Goal: Information Seeking & Learning: Check status

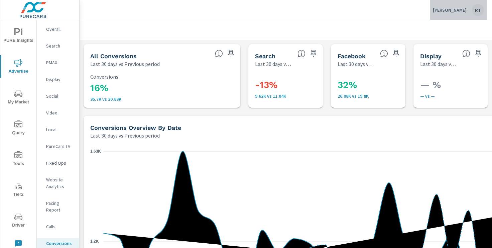
click at [439, 9] on p "[PERSON_NAME]" at bounding box center [450, 10] width 34 height 6
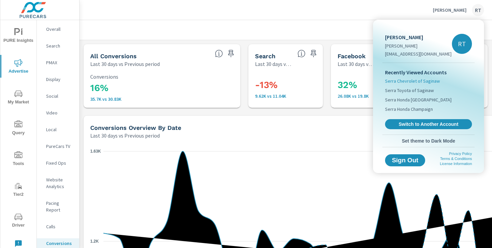
click at [406, 80] on span "Serra Chevrolet of Saginaw" at bounding box center [412, 81] width 55 height 7
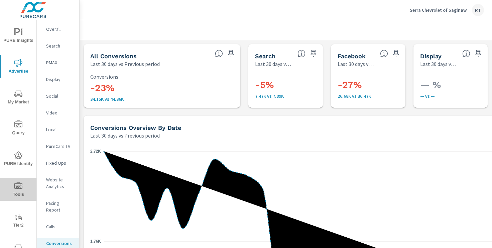
click at [16, 189] on icon "nav menu" at bounding box center [18, 186] width 8 height 8
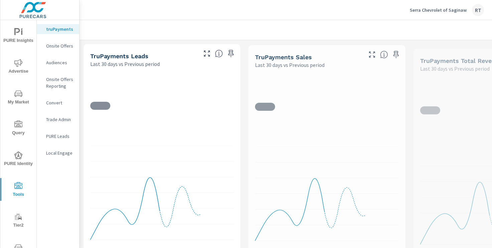
click at [62, 46] on p "Onsite Offers" at bounding box center [60, 45] width 28 height 7
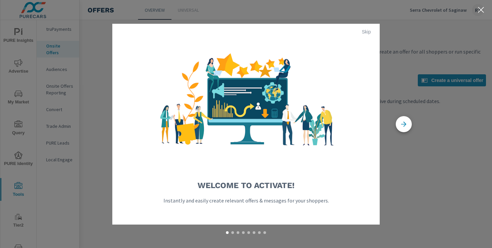
click at [366, 31] on span "Skip" at bounding box center [366, 32] width 16 height 6
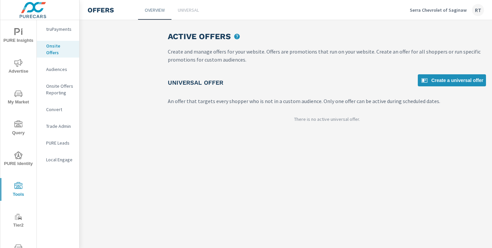
click at [196, 11] on p "Universal" at bounding box center [188, 10] width 21 height 7
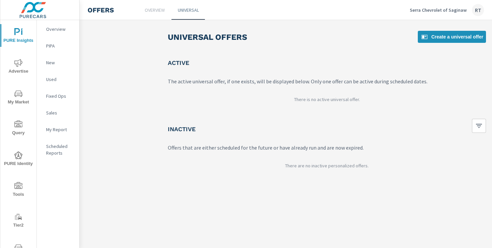
click at [17, 62] on icon "nav menu" at bounding box center [18, 63] width 8 height 8
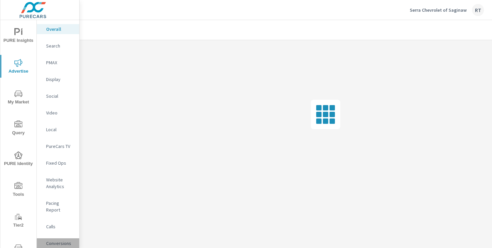
click at [56, 240] on p "Conversions" at bounding box center [60, 243] width 28 height 7
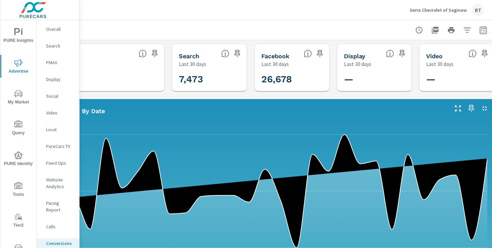
scroll to position [0, 82]
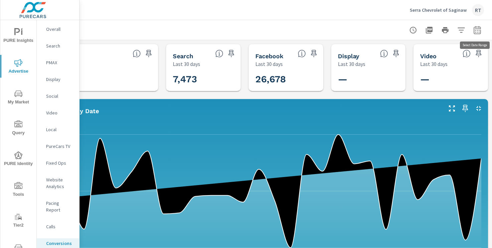
click at [475, 30] on icon "button" at bounding box center [477, 30] width 8 height 8
select select "Last 30 days"
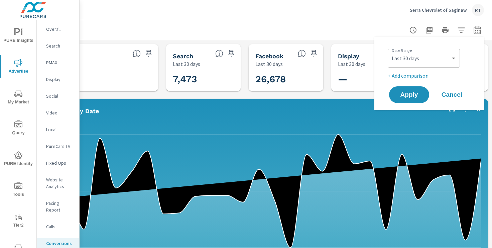
click at [414, 77] on p "+ Add comparison" at bounding box center [431, 76] width 86 height 8
select select "Previous period"
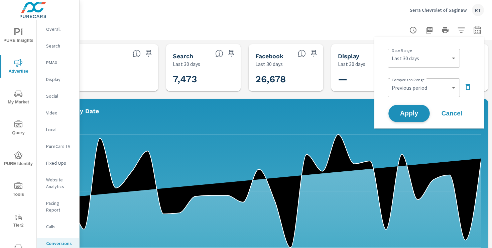
click at [405, 110] on span "Apply" at bounding box center [408, 113] width 27 height 6
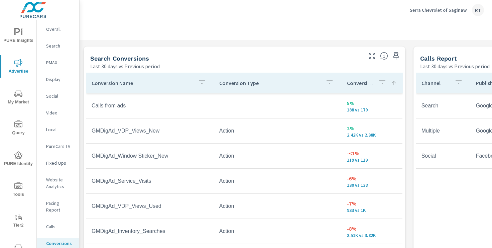
scroll to position [356, 0]
click at [54, 98] on p "Social" at bounding box center [60, 96] width 28 height 7
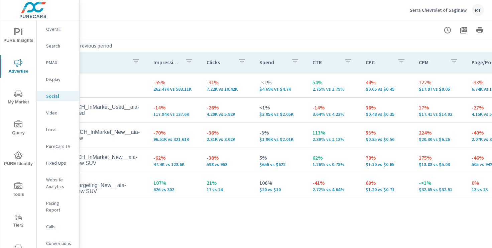
scroll to position [304, 82]
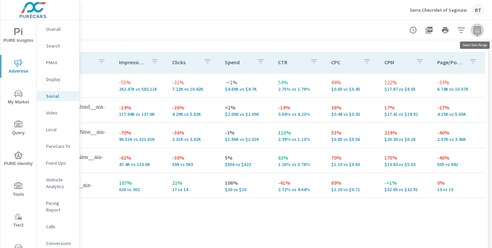
click at [479, 28] on icon "button" at bounding box center [477, 30] width 7 height 8
select select "Last 30 days"
select select "Previous period"
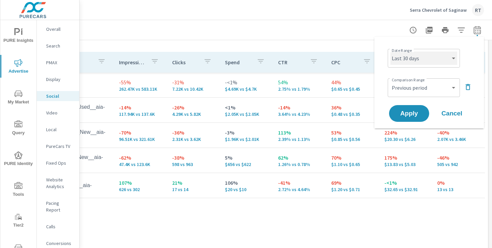
click at [426, 62] on select "Custom [DATE] Last week Last 7 days Last 14 days Last 30 days Last 45 days Last…" at bounding box center [423, 57] width 67 height 13
click at [390, 51] on select "Custom [DATE] Last week Last 7 days Last 14 days Last 30 days Last 45 days Last…" at bounding box center [423, 57] width 67 height 13
select select "Last 14 days"
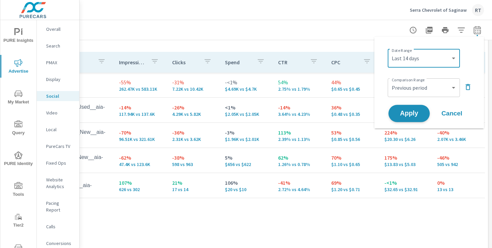
click at [406, 111] on span "Apply" at bounding box center [408, 113] width 27 height 6
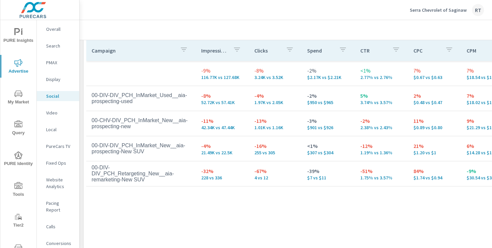
scroll to position [308, 0]
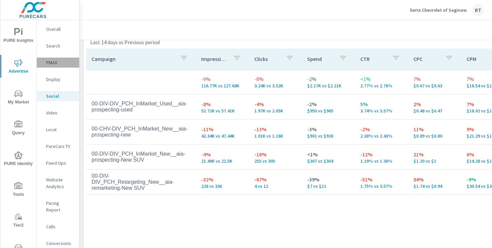
click at [56, 62] on p "PMAX" at bounding box center [60, 62] width 28 height 7
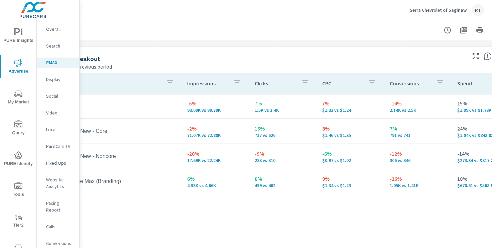
scroll to position [69, 82]
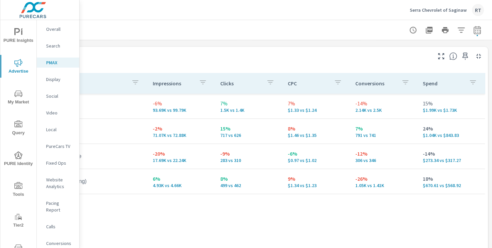
click at [479, 27] on icon "button" at bounding box center [477, 30] width 8 height 8
select select "Last 14 days"
select select "Previous period"
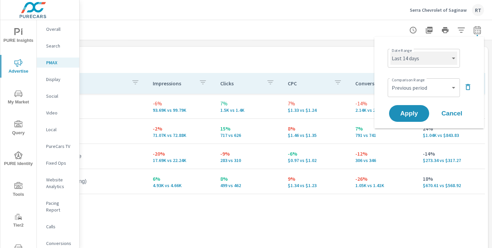
click at [435, 54] on select "Custom [DATE] Last week Last 7 days Last 14 days Last 30 days Last 45 days Last…" at bounding box center [423, 57] width 67 height 13
click at [390, 51] on select "Custom [DATE] Last week Last 7 days Last 14 days Last 30 days Last 45 days Last…" at bounding box center [423, 57] width 67 height 13
select select "Last 30 days"
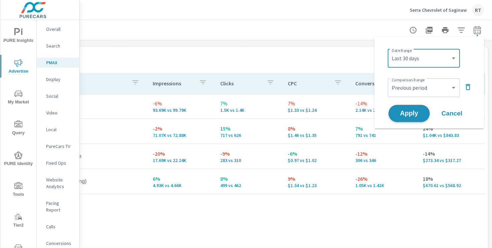
click at [405, 115] on span "Apply" at bounding box center [408, 113] width 27 height 6
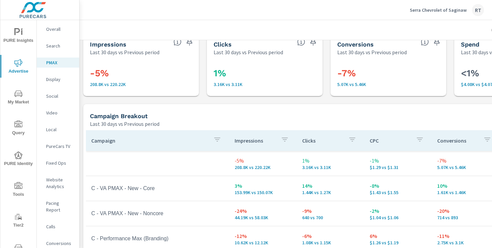
scroll to position [0, 0]
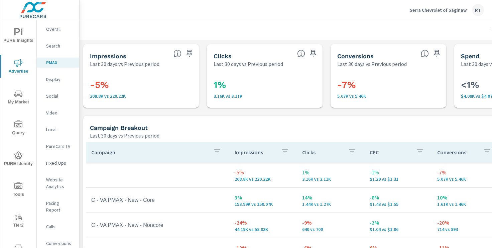
click at [55, 145] on p "PureCars TV" at bounding box center [60, 146] width 28 height 7
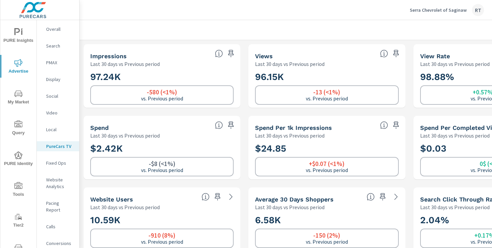
scroll to position [0, 82]
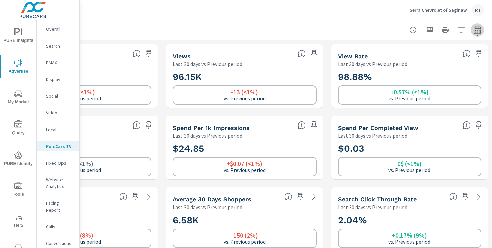
click at [478, 30] on icon "button" at bounding box center [477, 30] width 8 height 8
select select "Last 30 days"
select select "Previous period"
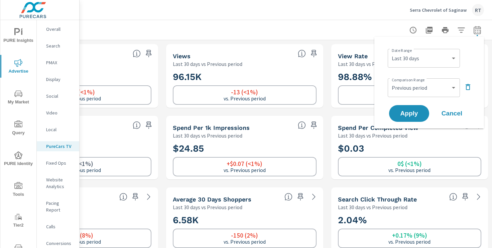
click at [446, 50] on div "Custom [DATE] Last week Last 7 days Last 14 days Last 30 days Last 45 days Last…" at bounding box center [424, 58] width 72 height 19
click at [424, 54] on select "Custom [DATE] Last week Last 7 days Last 14 days Last 30 days Last 45 days Last…" at bounding box center [423, 57] width 67 height 13
click at [390, 51] on select "Custom [DATE] Last week Last 7 days Last 14 days Last 30 days Last 45 days Last…" at bounding box center [423, 57] width 67 height 13
select select "Last 14 days"
click at [407, 111] on span "Apply" at bounding box center [408, 113] width 27 height 6
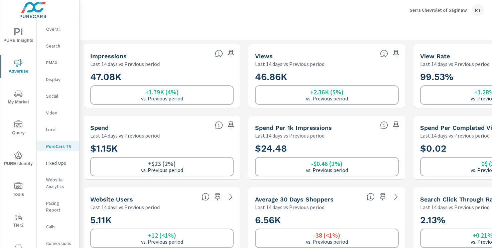
scroll to position [4, 0]
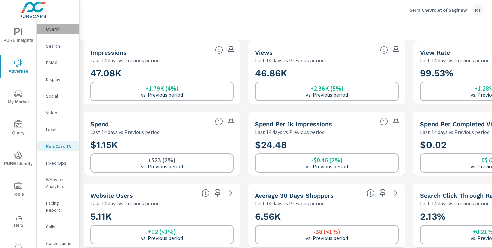
click at [54, 33] on div "Overall" at bounding box center [58, 29] width 42 height 10
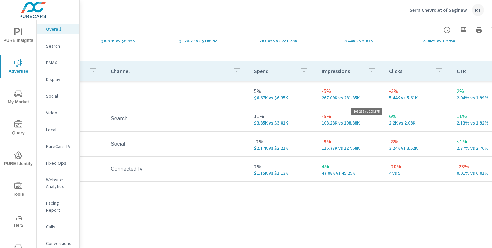
scroll to position [72, 82]
